Goal: Information Seeking & Learning: Learn about a topic

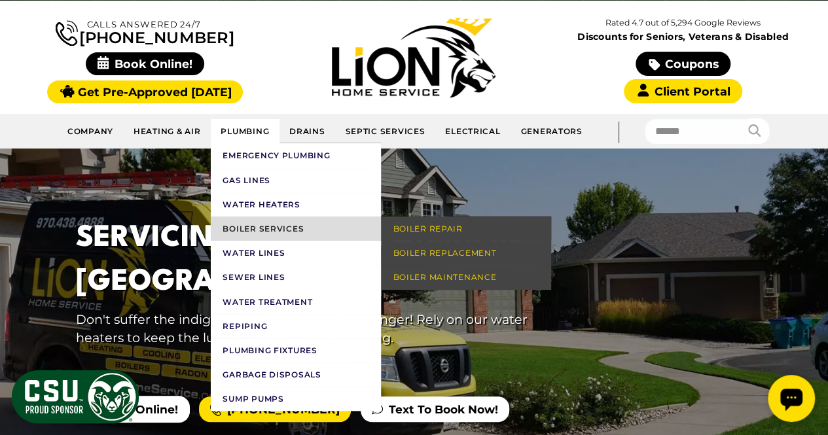
scroll to position [131, 0]
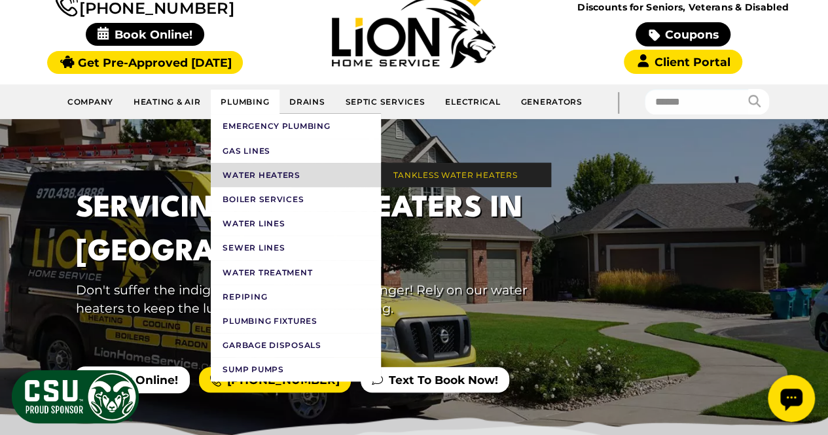
click at [451, 173] on link "Tankless Water Heaters" at bounding box center [466, 175] width 170 height 24
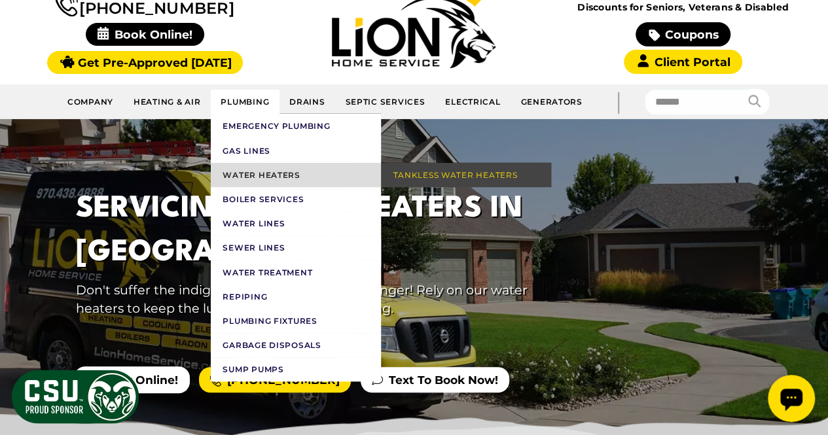
click at [249, 169] on link "Water Heaters" at bounding box center [296, 175] width 170 height 24
